Goal: Communication & Community: Participate in discussion

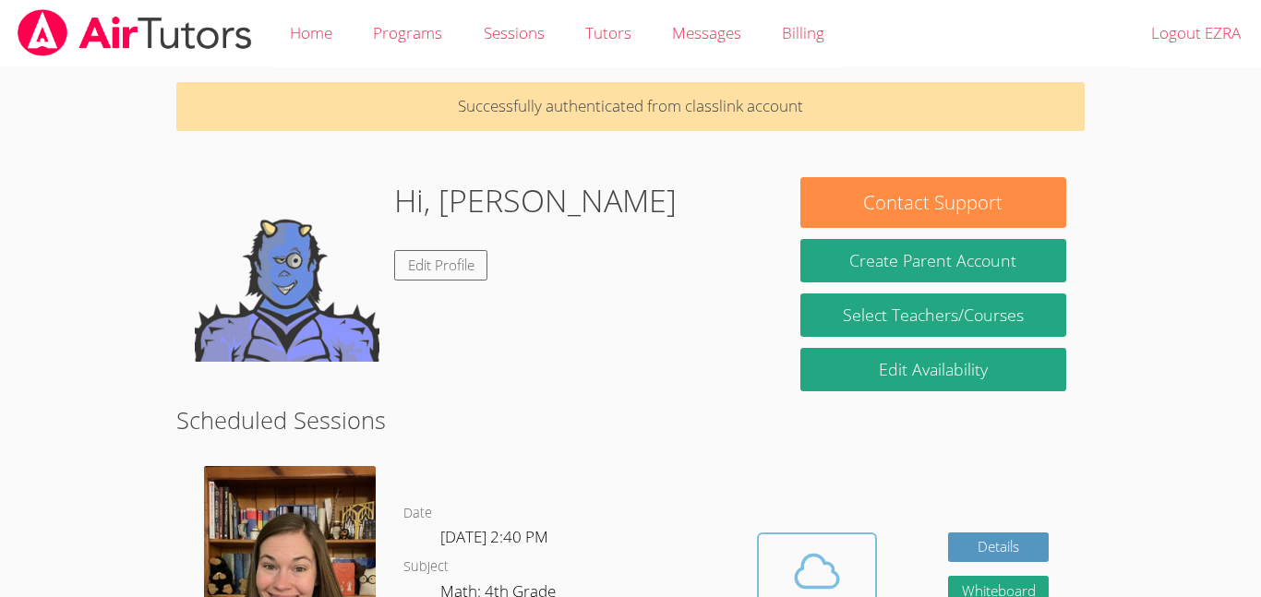
click at [776, 548] on span at bounding box center [817, 572] width 94 height 52
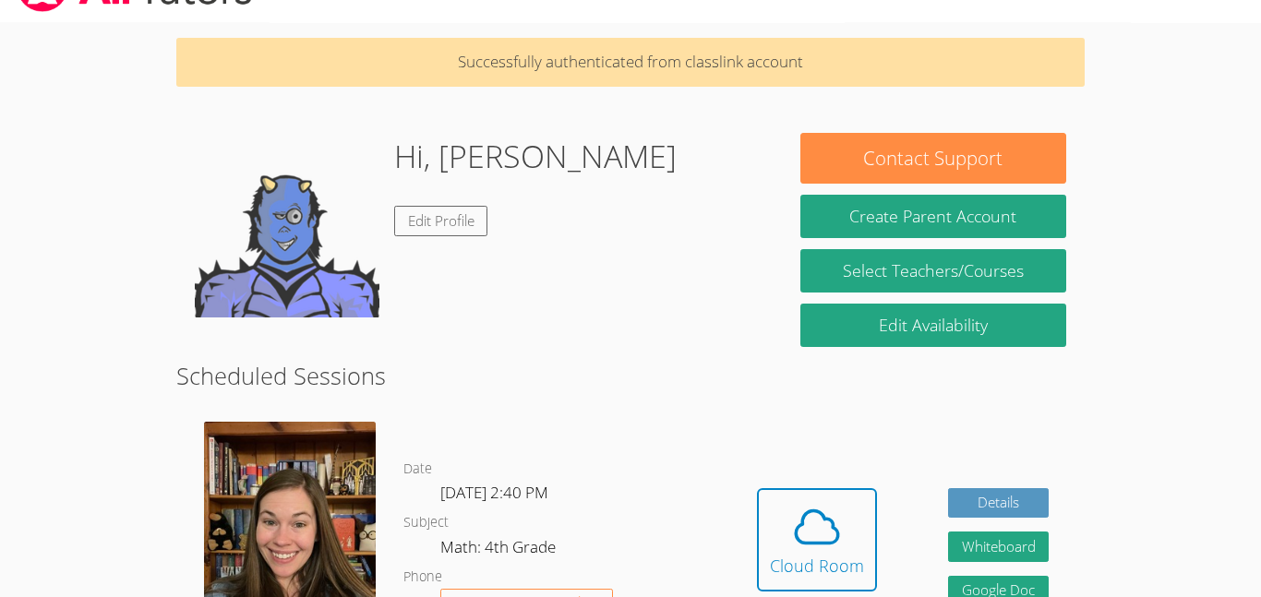
scroll to position [51, 0]
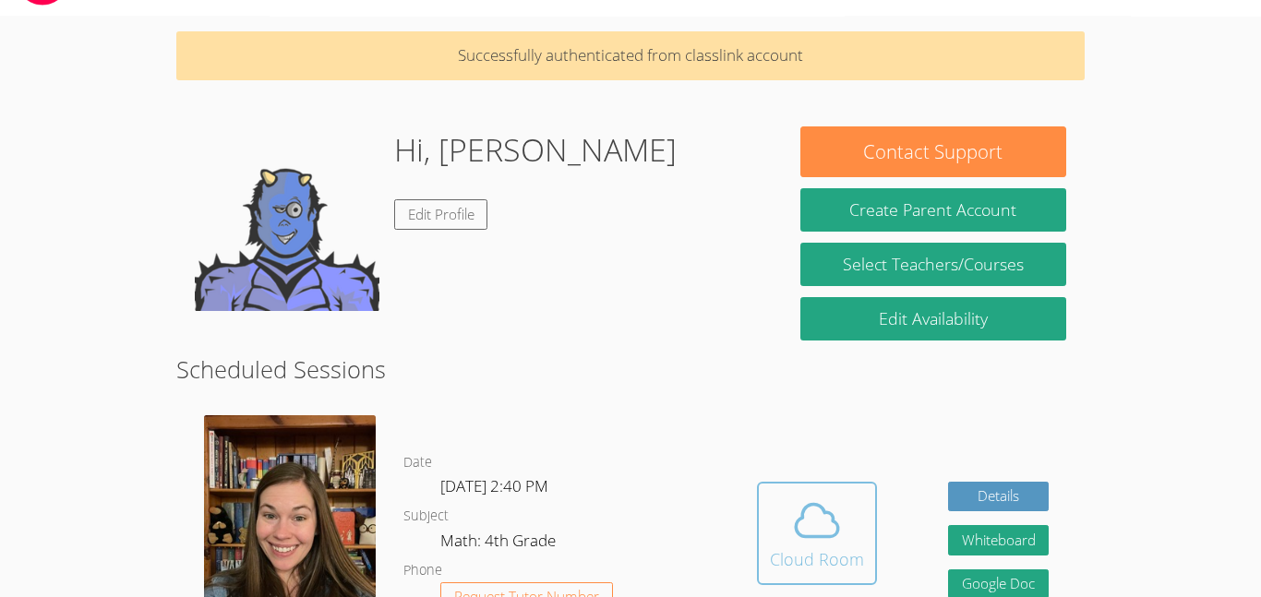
click at [851, 508] on span at bounding box center [817, 521] width 94 height 52
click at [874, 557] on button "Cloud Room" at bounding box center [817, 533] width 120 height 103
click at [814, 552] on div "Cloud Room" at bounding box center [817, 560] width 94 height 26
click at [809, 522] on icon at bounding box center [817, 521] width 52 height 52
click at [814, 550] on div "Cloud Room" at bounding box center [817, 560] width 94 height 26
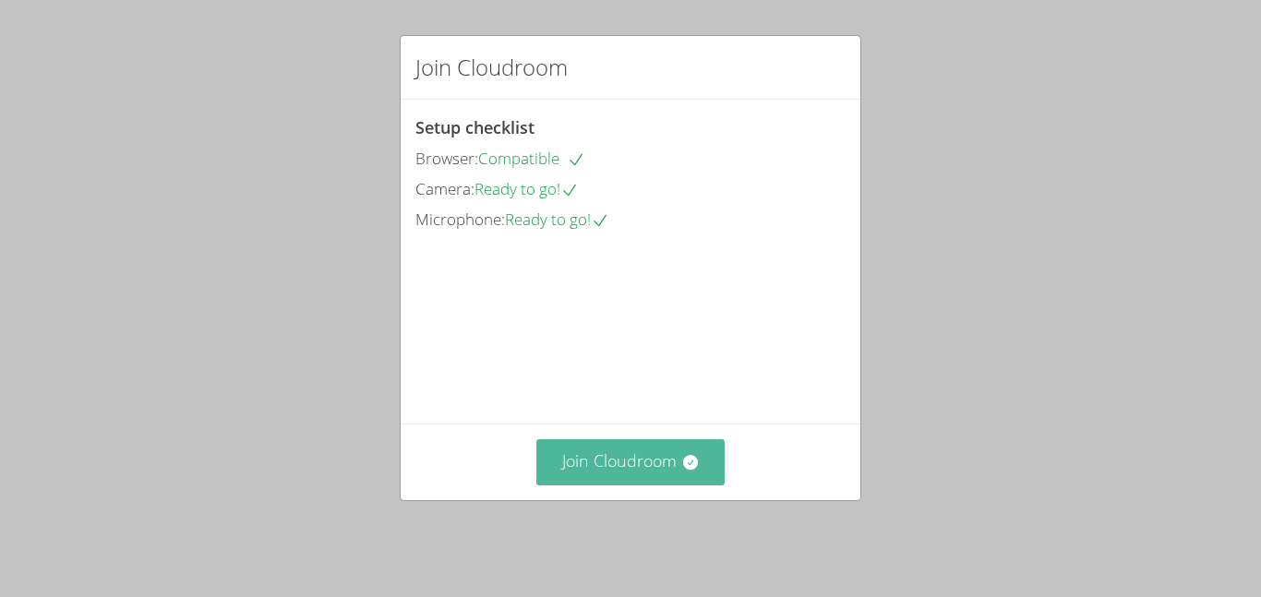
click at [594, 477] on button "Join Cloudroom" at bounding box center [630, 462] width 189 height 45
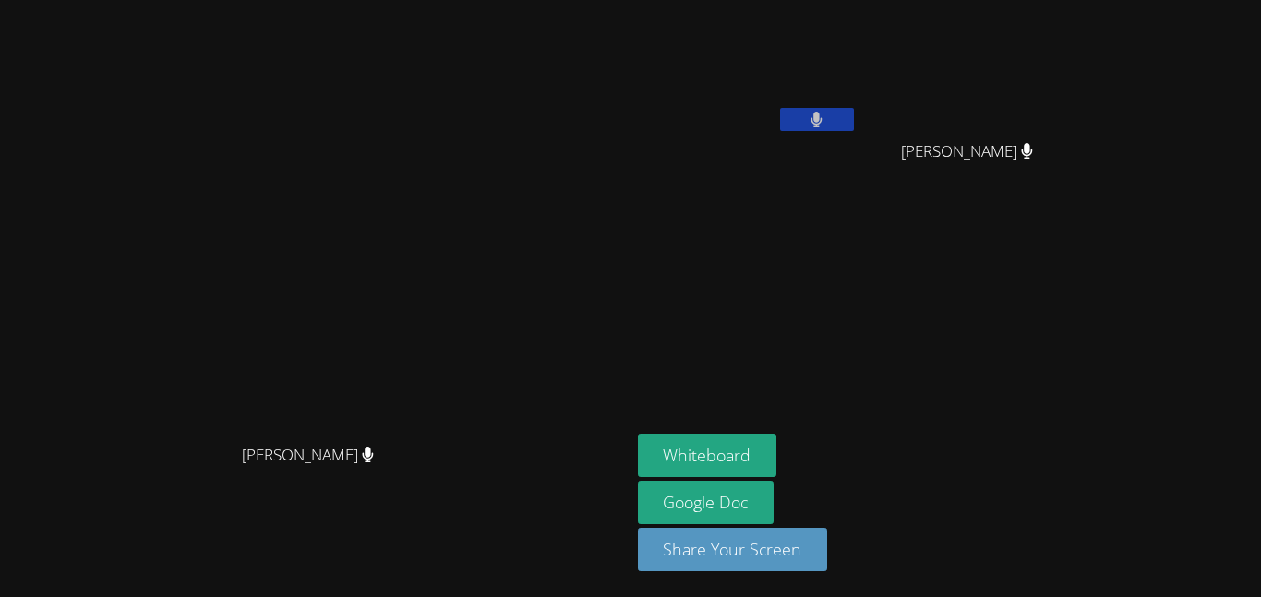
click at [733, 466] on button "Whiteboard" at bounding box center [707, 455] width 139 height 43
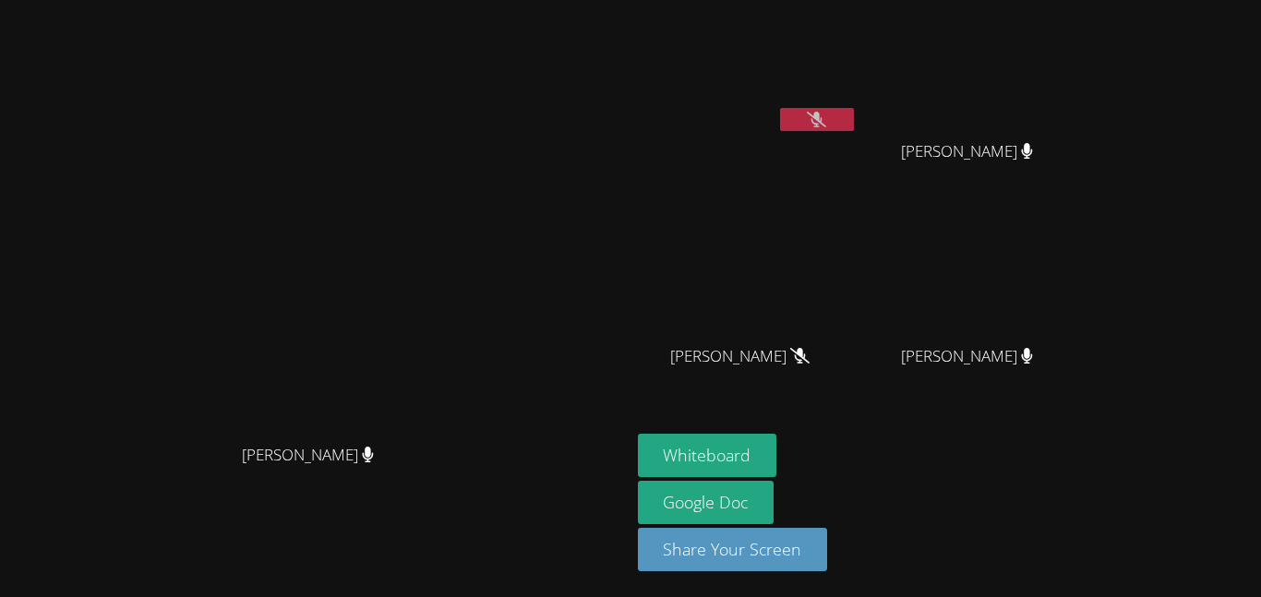
click at [854, 115] on button at bounding box center [817, 119] width 74 height 23
click at [854, 126] on button at bounding box center [817, 119] width 74 height 23
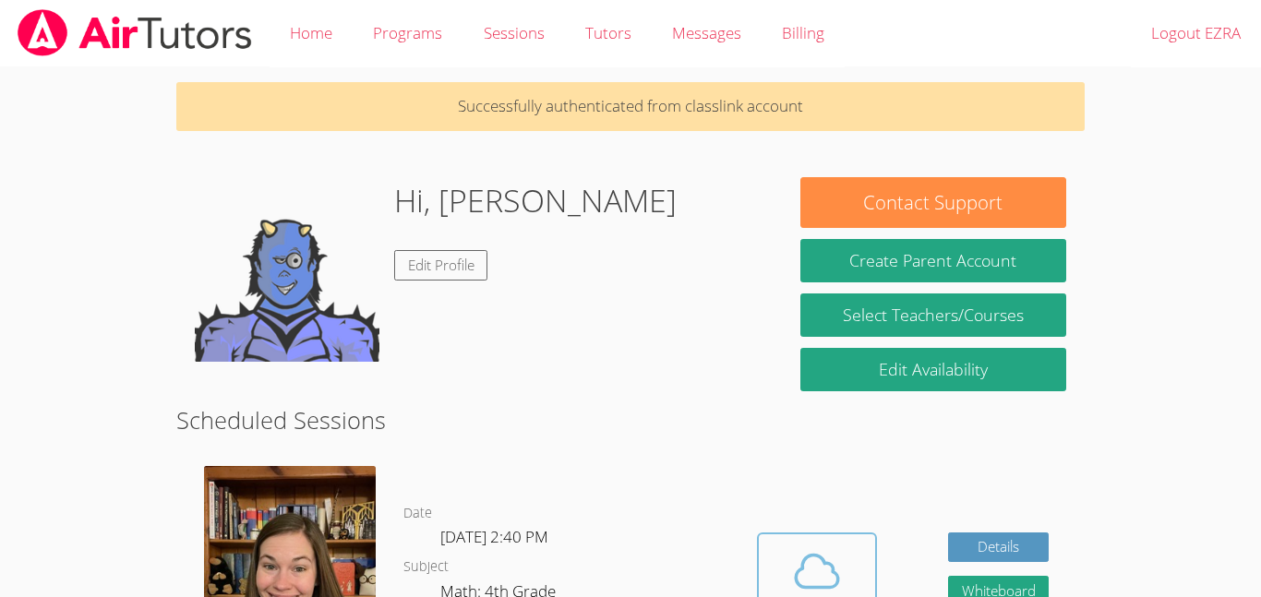
click at [828, 566] on icon at bounding box center [817, 572] width 52 height 52
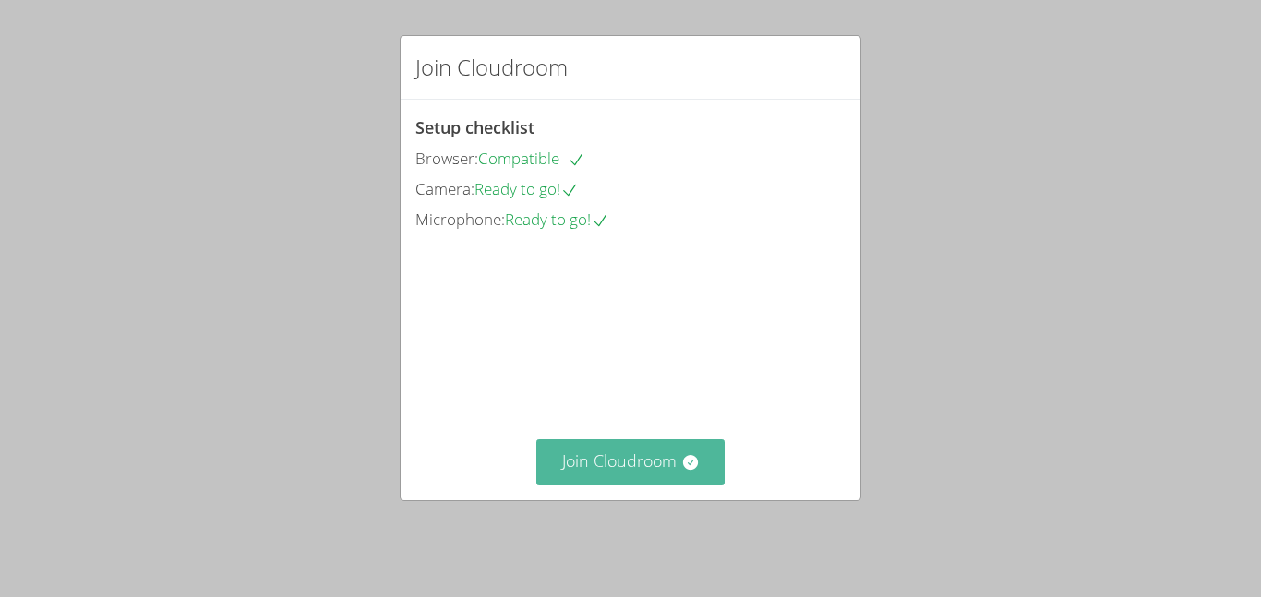
click at [610, 462] on button "Join Cloudroom" at bounding box center [630, 462] width 189 height 45
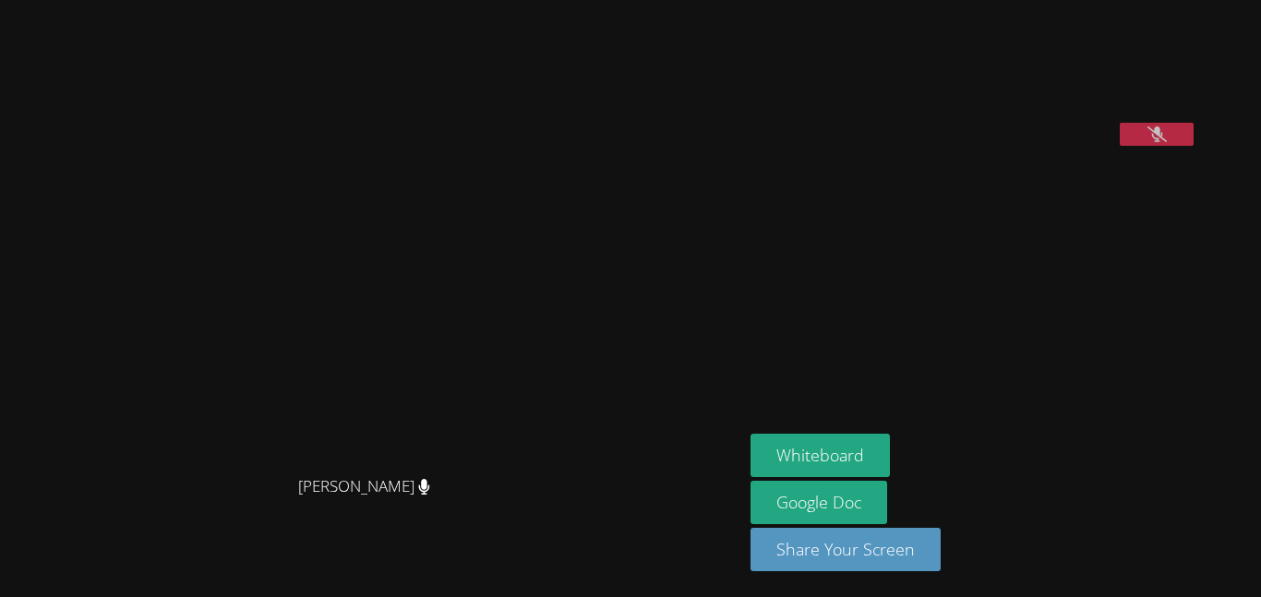
click at [1194, 146] on button at bounding box center [1157, 134] width 74 height 23
